Goal: Find specific page/section: Find specific page/section

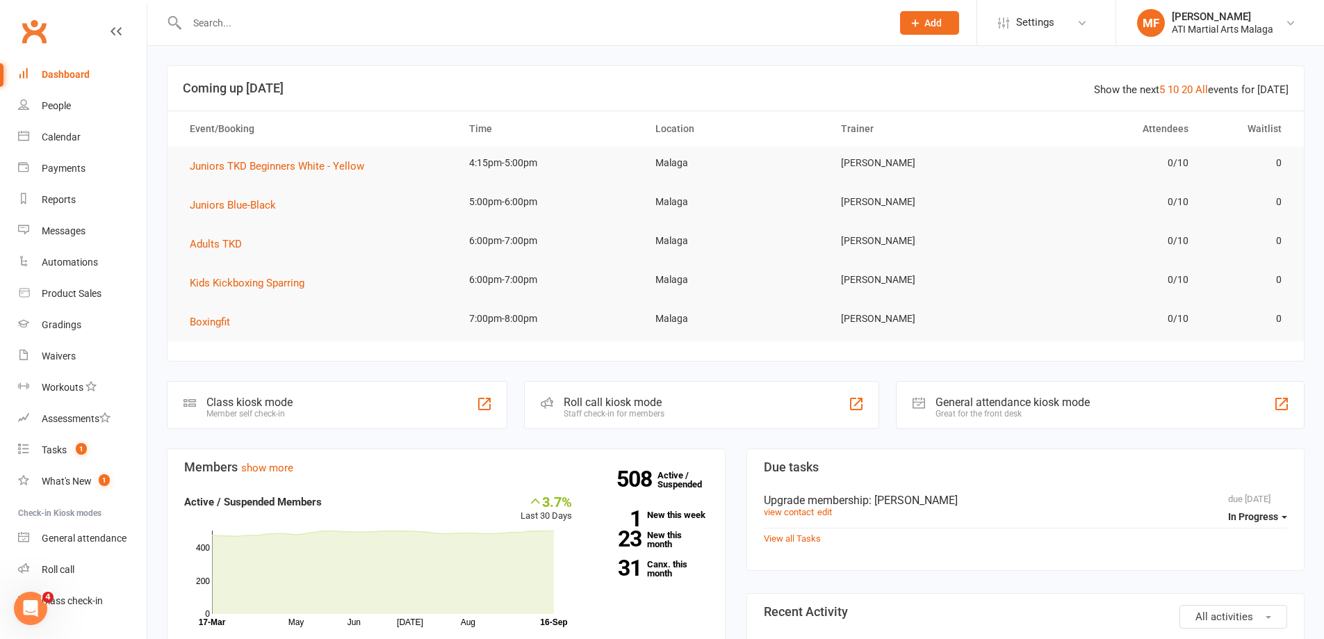
click at [360, 26] on input "text" at bounding box center [532, 22] width 699 height 19
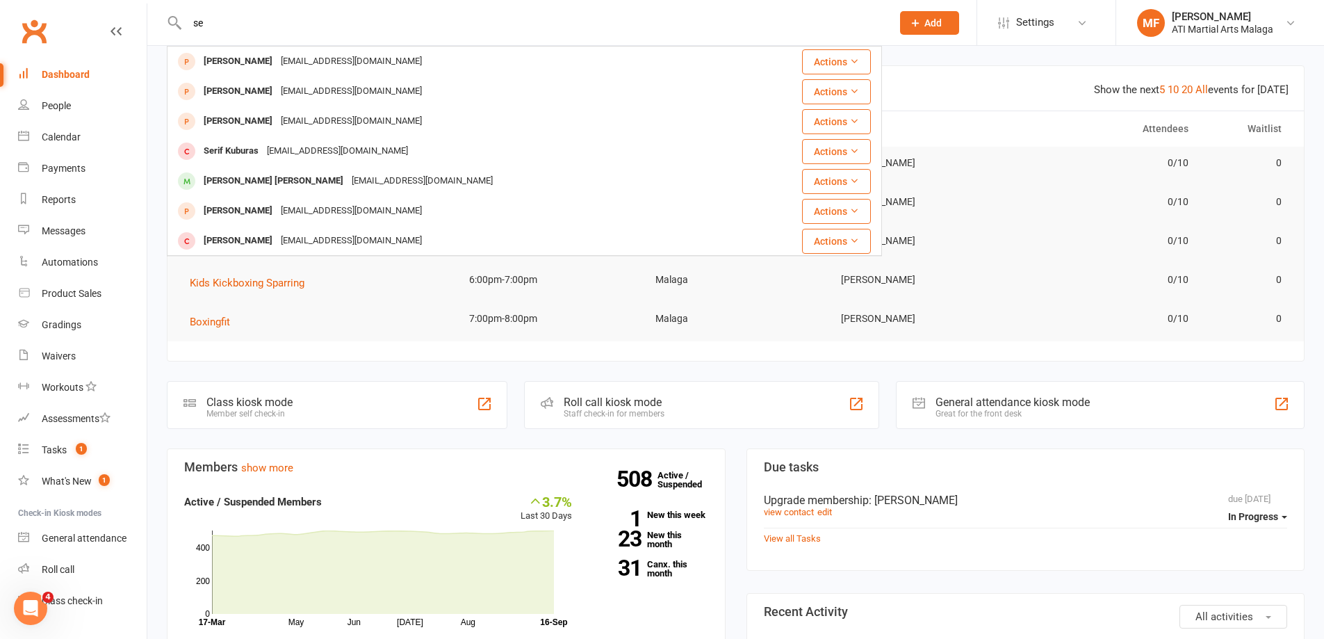
type input "s"
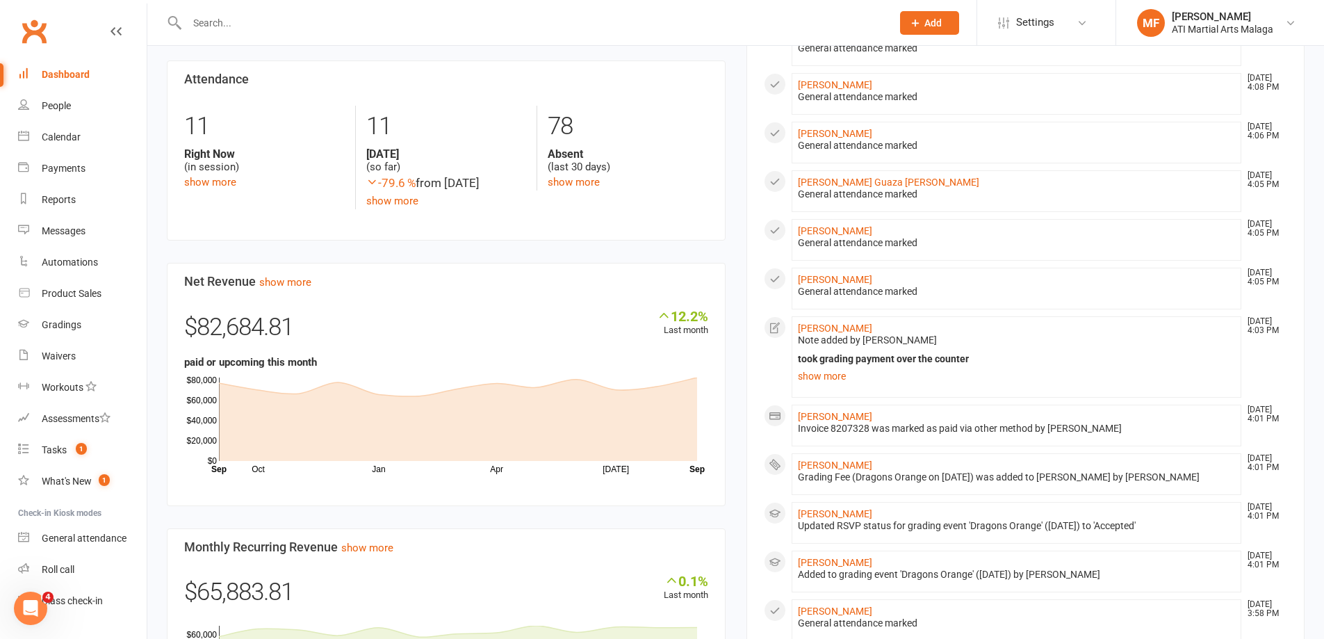
scroll to position [607, 0]
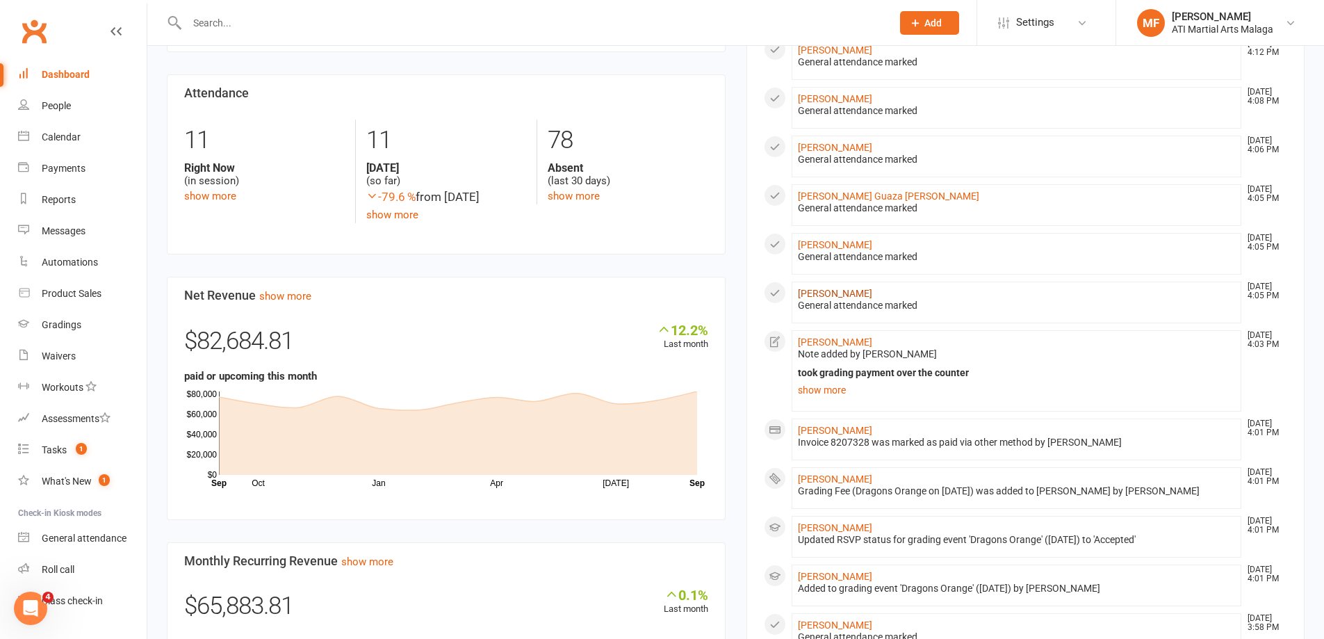
click at [822, 291] on link "[PERSON_NAME]" at bounding box center [835, 293] width 74 height 11
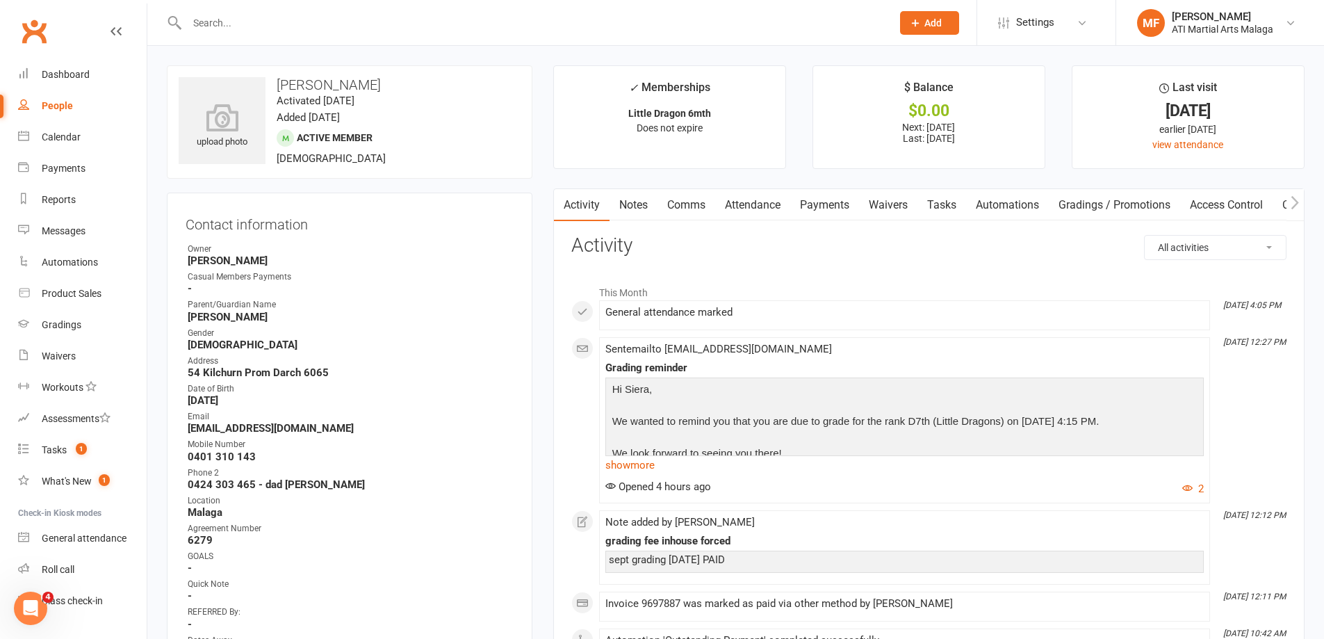
click at [822, 197] on link "Payments" at bounding box center [824, 205] width 69 height 32
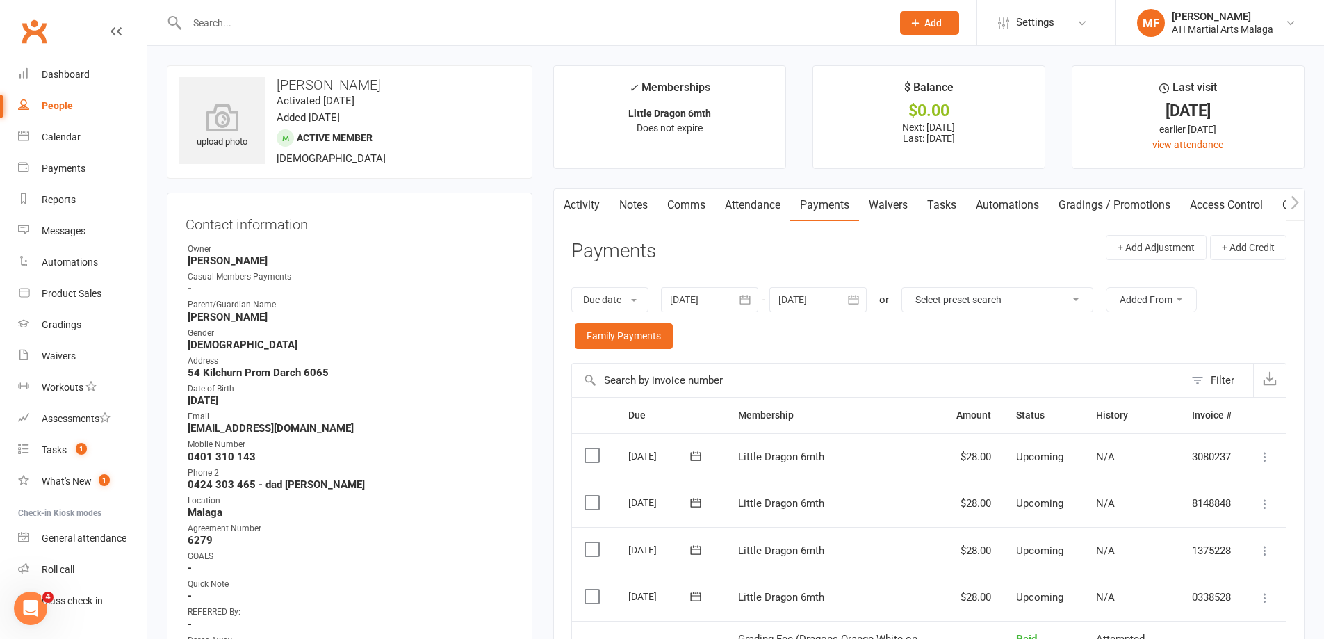
click at [638, 207] on link "Notes" at bounding box center [633, 205] width 48 height 32
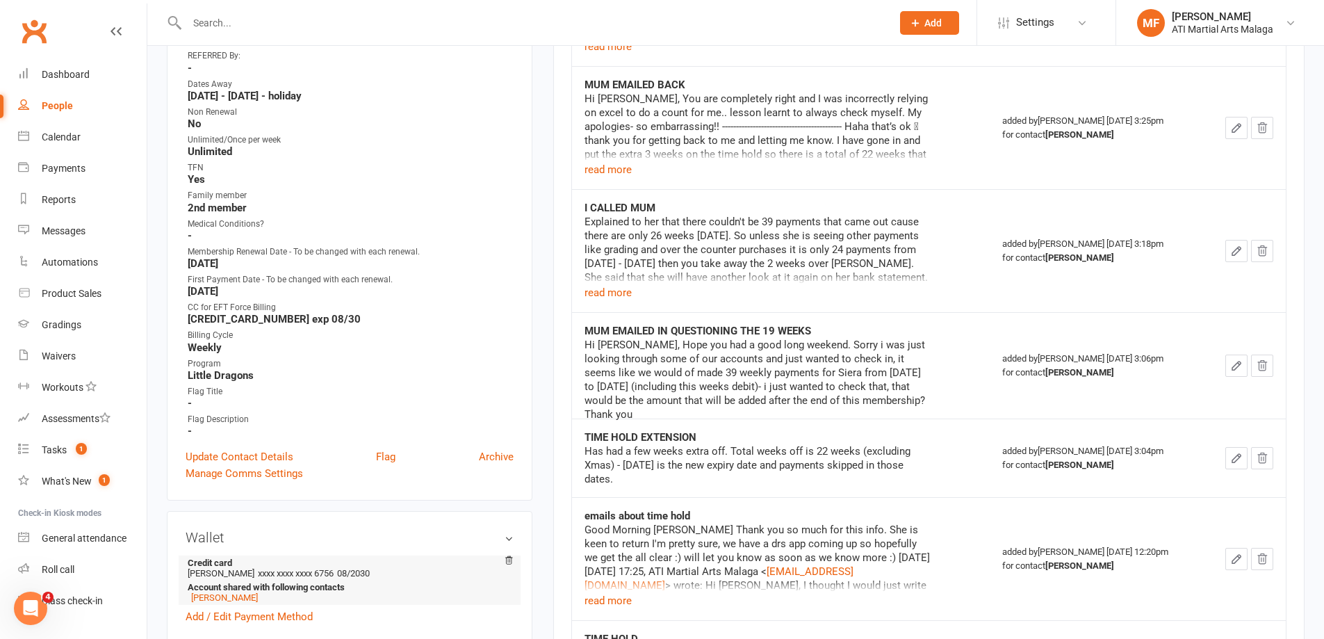
scroll to position [834, 0]
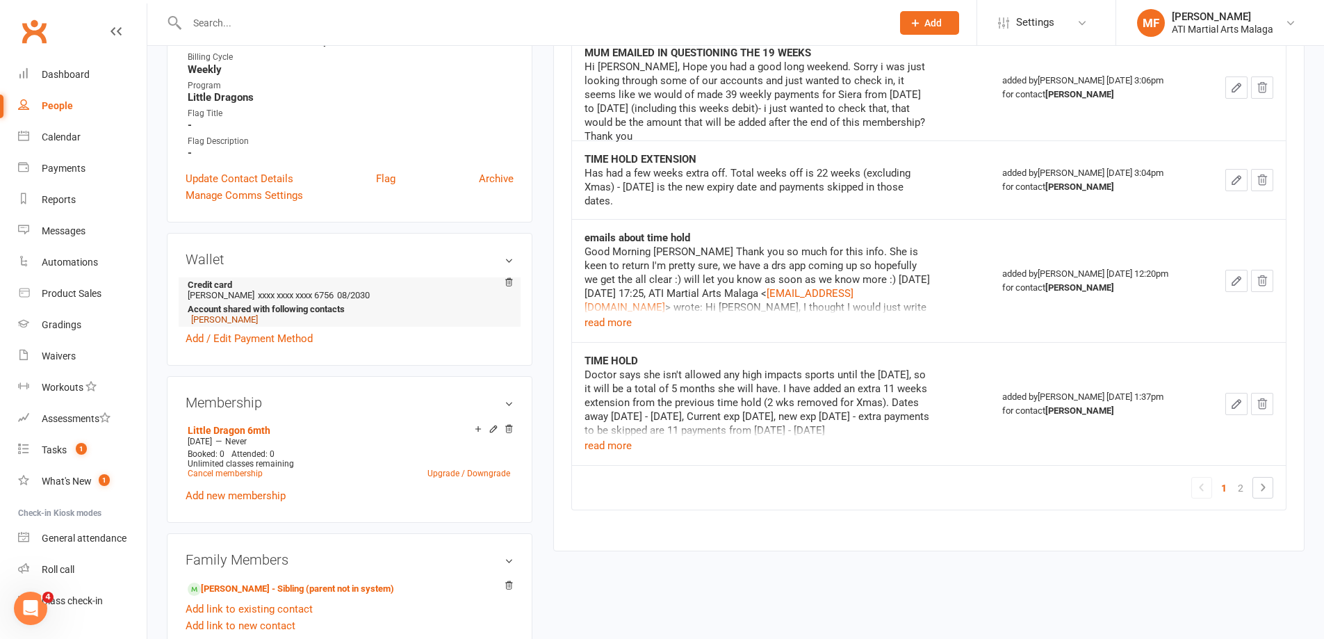
click at [215, 320] on link "[PERSON_NAME]" at bounding box center [224, 319] width 67 height 10
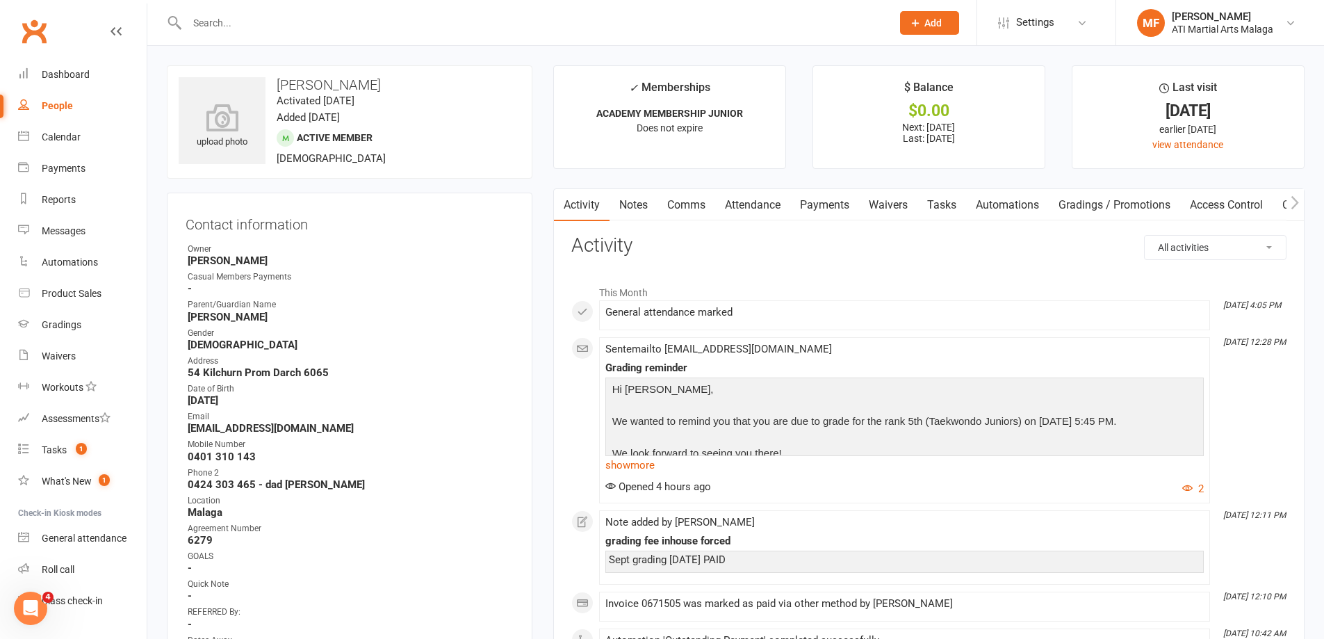
click at [814, 208] on link "Payments" at bounding box center [824, 205] width 69 height 32
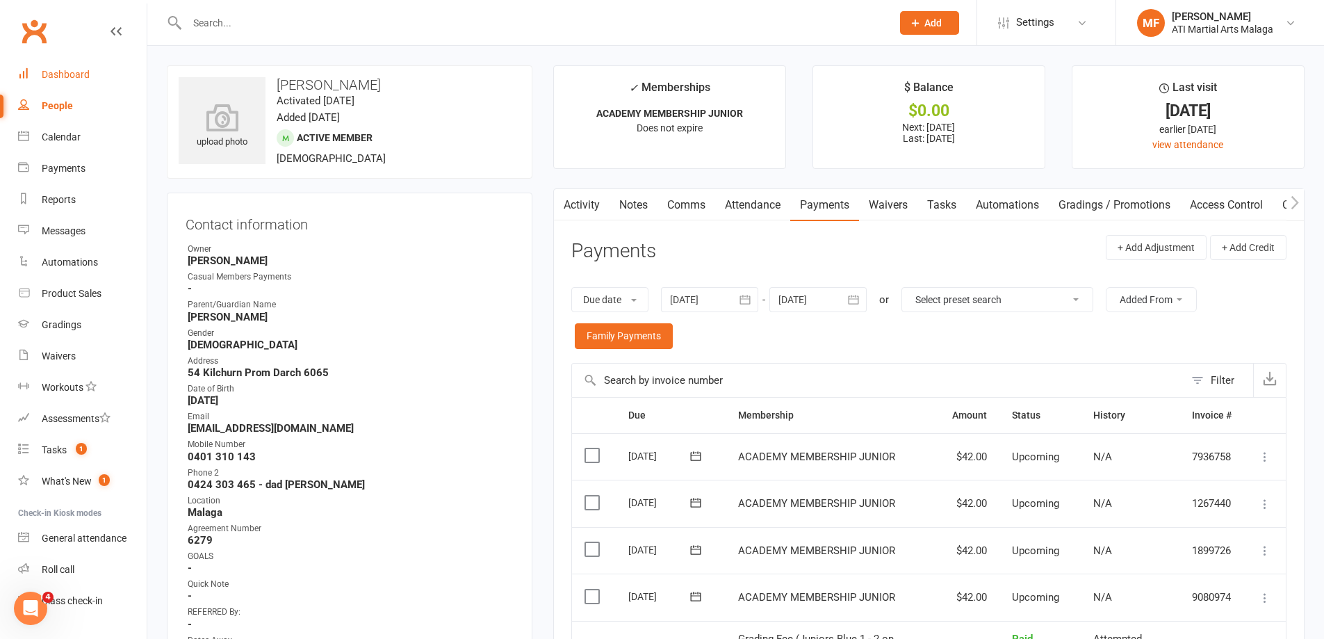
click at [68, 78] on div "Dashboard" at bounding box center [66, 74] width 48 height 11
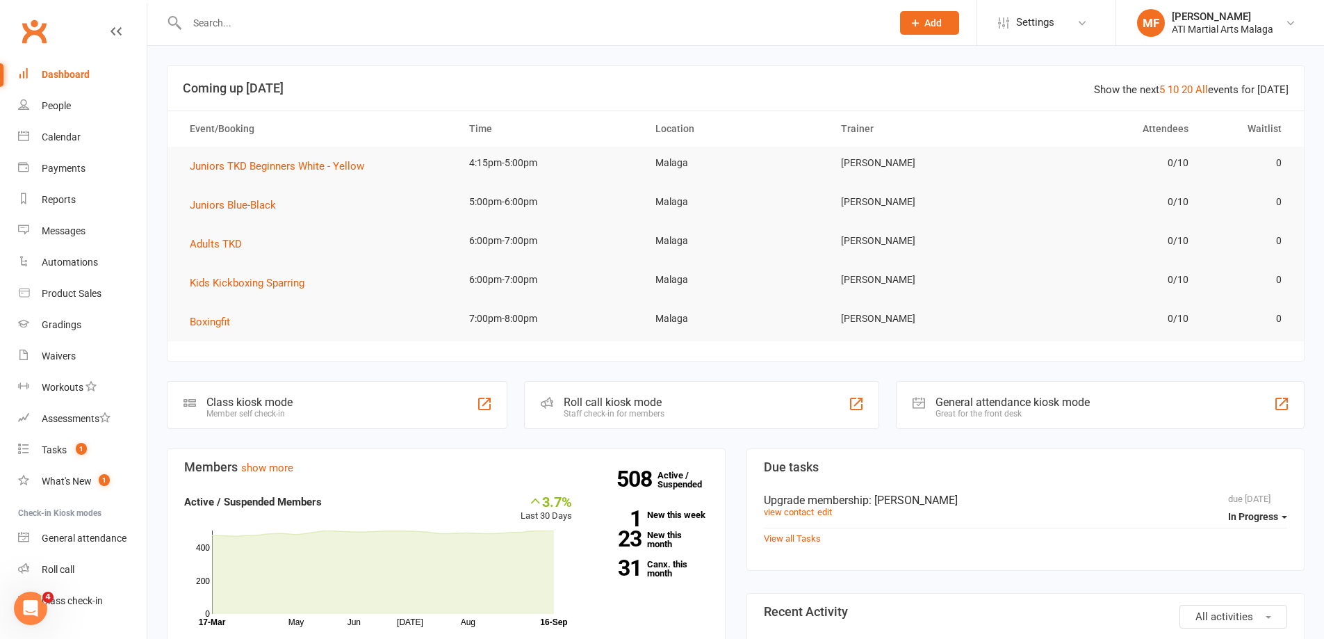
click at [427, 33] on div at bounding box center [524, 22] width 715 height 45
click at [427, 23] on input "text" at bounding box center [532, 22] width 699 height 19
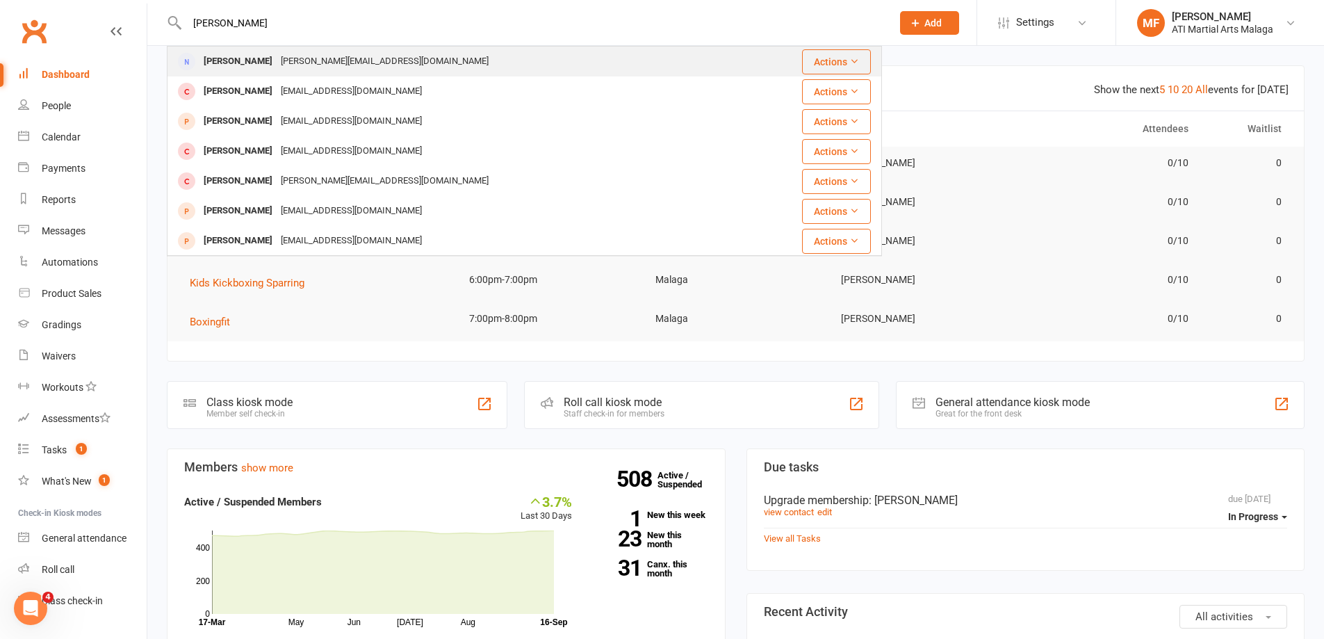
type input "[PERSON_NAME]"
click at [363, 58] on div "[PERSON_NAME] Adams [EMAIL_ADDRESS][DOMAIN_NAME]" at bounding box center [464, 61] width 593 height 28
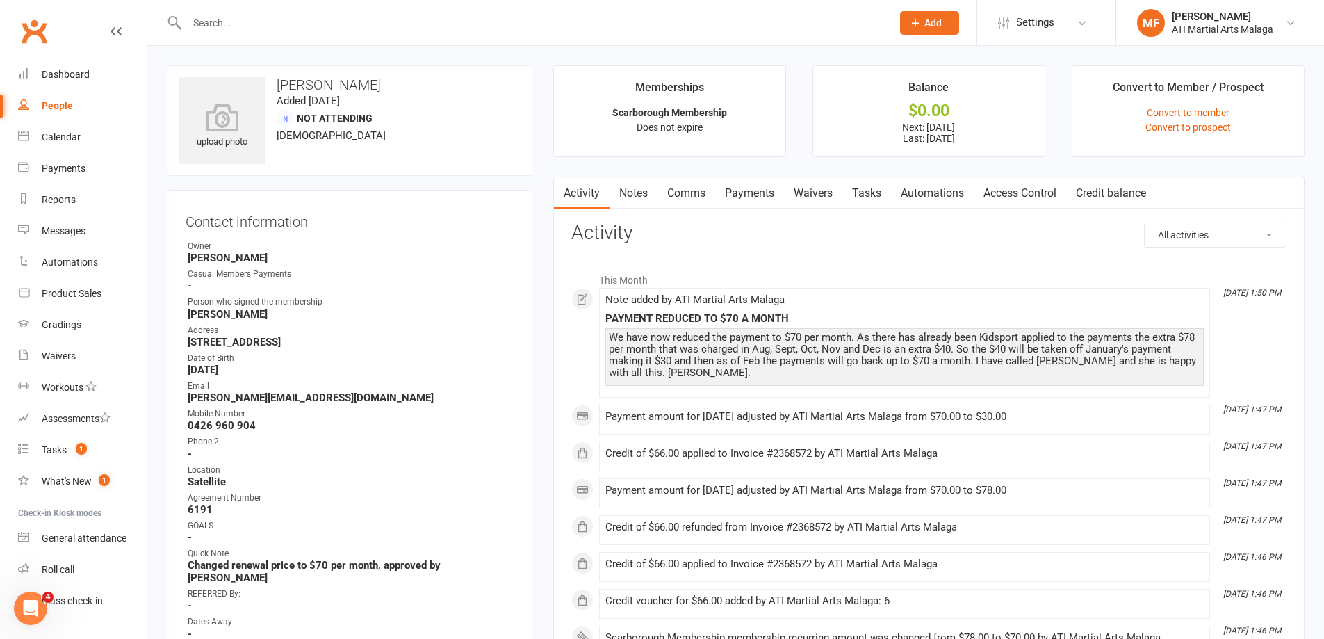
click at [647, 199] on link "Notes" at bounding box center [633, 193] width 48 height 32
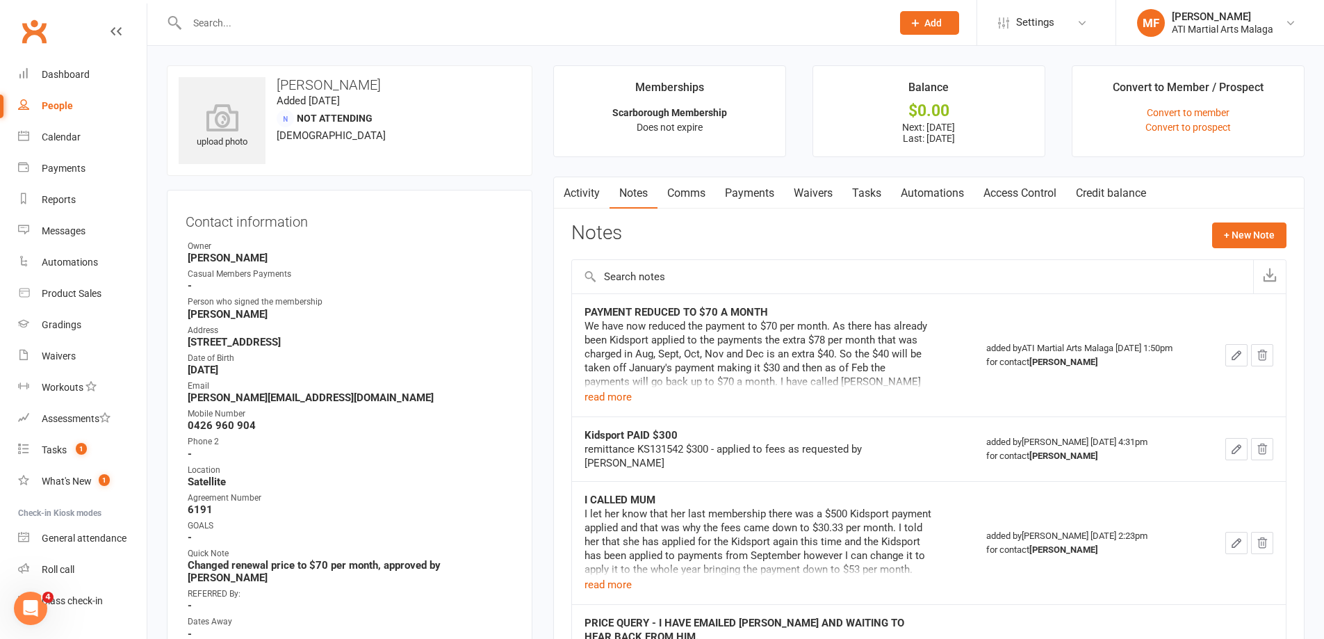
click at [570, 190] on button "button" at bounding box center [562, 192] width 17 height 31
click at [585, 191] on link "Activity" at bounding box center [582, 193] width 56 height 32
